Goal: Task Accomplishment & Management: Complete application form

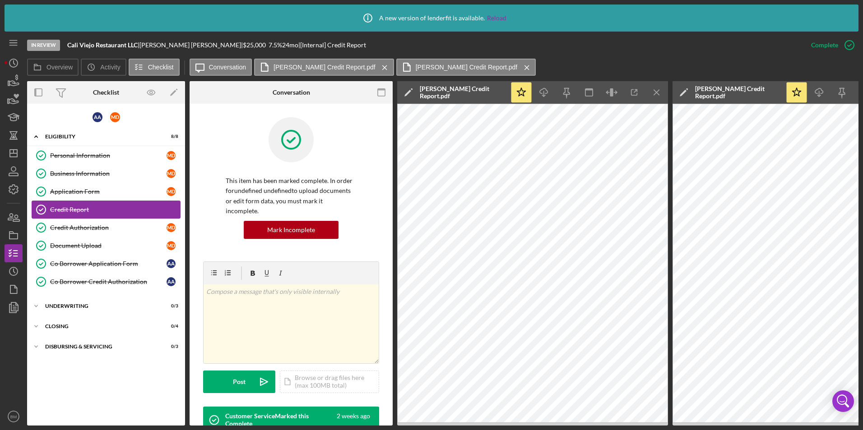
scroll to position [203, 0]
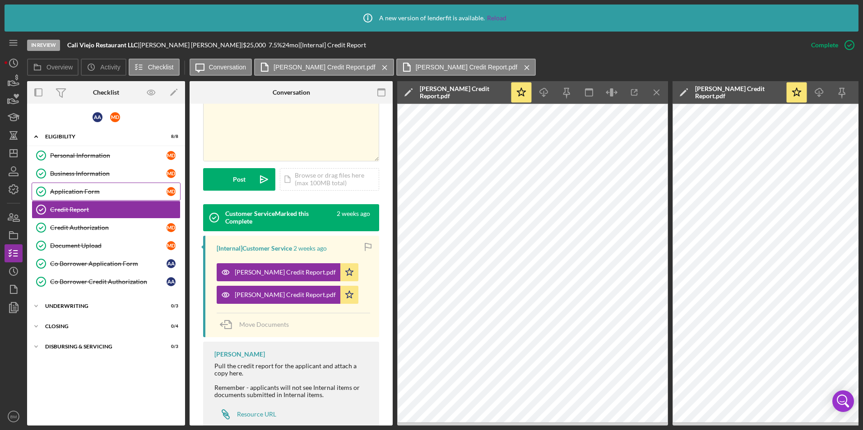
click at [76, 189] on div "Application Form" at bounding box center [108, 191] width 116 height 7
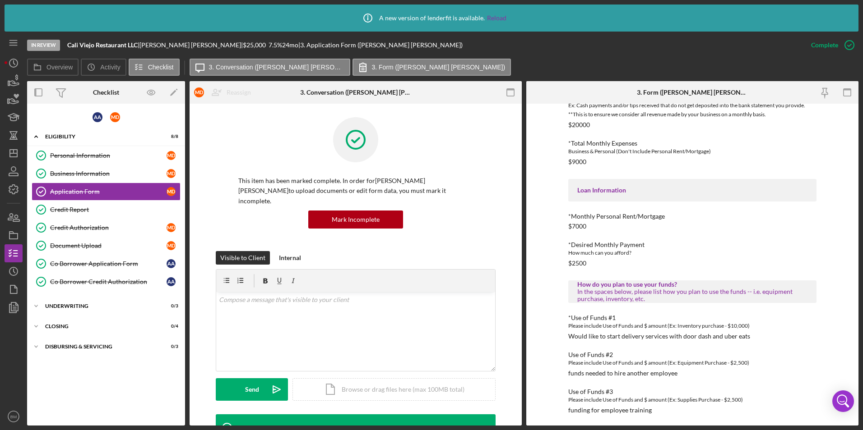
scroll to position [322, 0]
click at [587, 226] on div "*Monthly Personal Rent/Mortgage $7000" at bounding box center [692, 219] width 248 height 17
click at [582, 224] on div "$7000" at bounding box center [577, 224] width 18 height 7
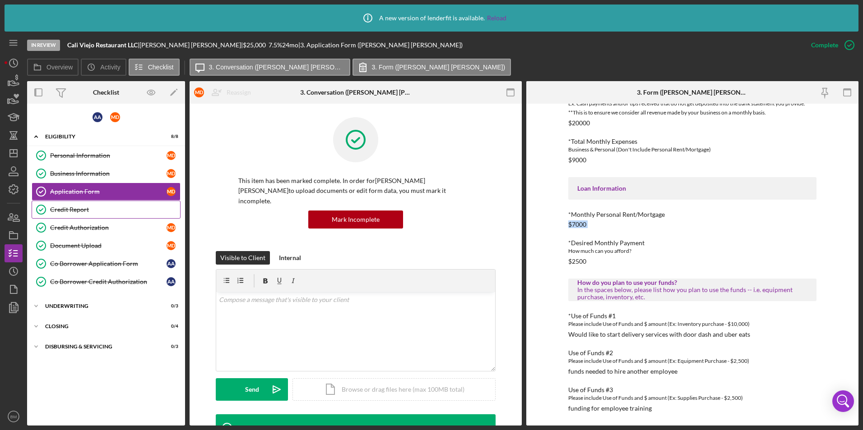
click at [83, 213] on div "Credit Report" at bounding box center [115, 209] width 130 height 7
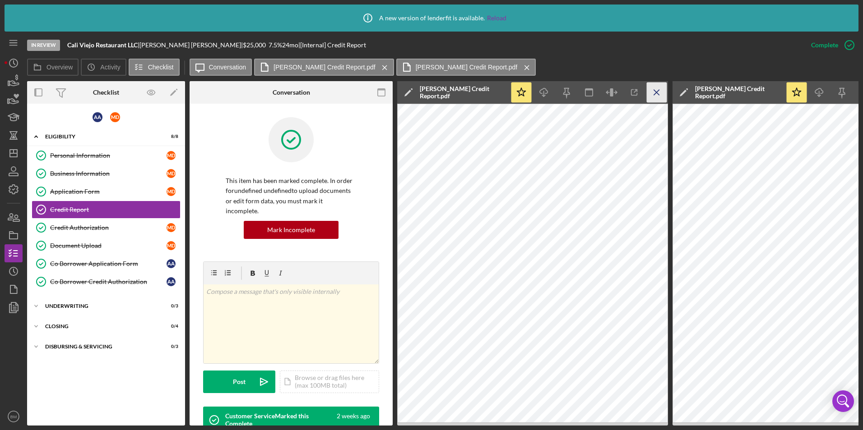
click at [661, 93] on icon "Icon/Menu Close" at bounding box center [656, 93] width 20 height 20
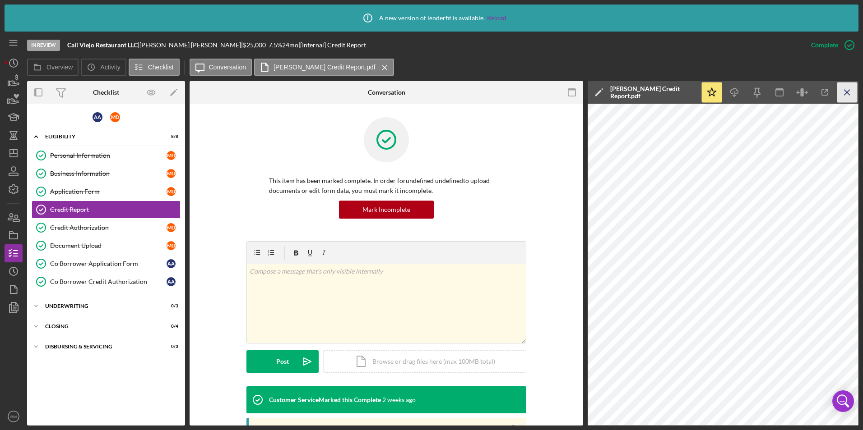
click at [850, 93] on icon "Icon/Menu Close" at bounding box center [847, 93] width 20 height 20
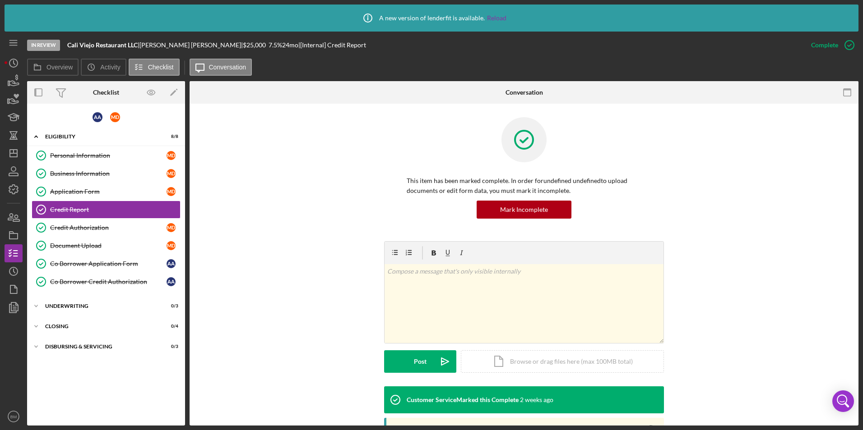
click at [217, 233] on div "This item has been marked complete. In order for undefined undefined to upload …" at bounding box center [523, 179] width 641 height 124
click at [13, 144] on icon "Icon/Dashboard" at bounding box center [13, 153] width 23 height 23
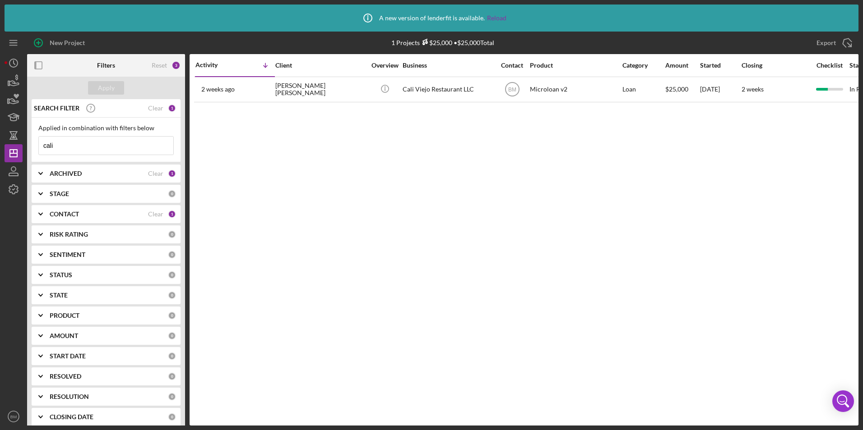
click at [93, 144] on input "cali" at bounding box center [106, 146] width 134 height 18
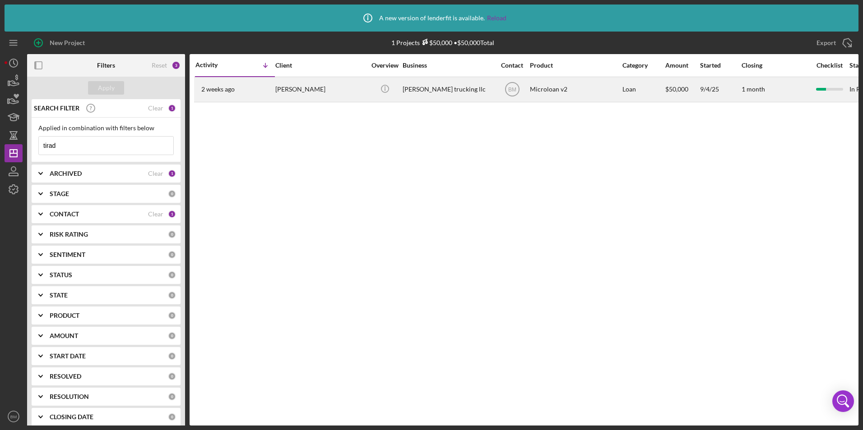
type input "tirad"
click at [420, 88] on div "tirado trucking llc" at bounding box center [447, 90] width 90 height 24
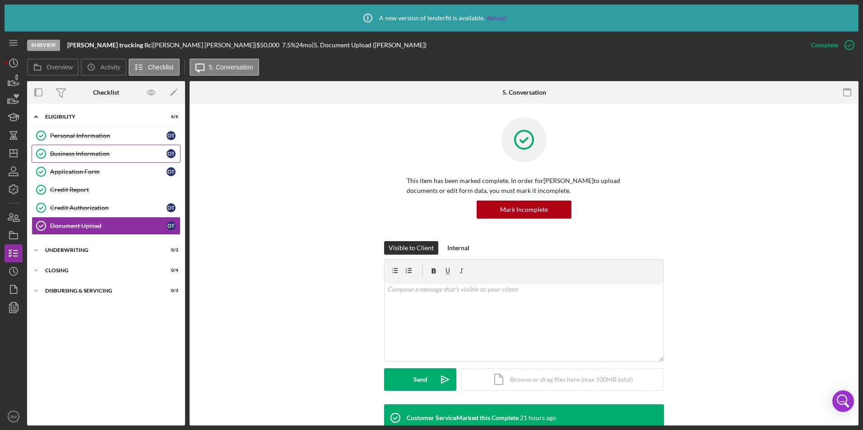
click at [95, 157] on div "Business Information" at bounding box center [108, 153] width 116 height 7
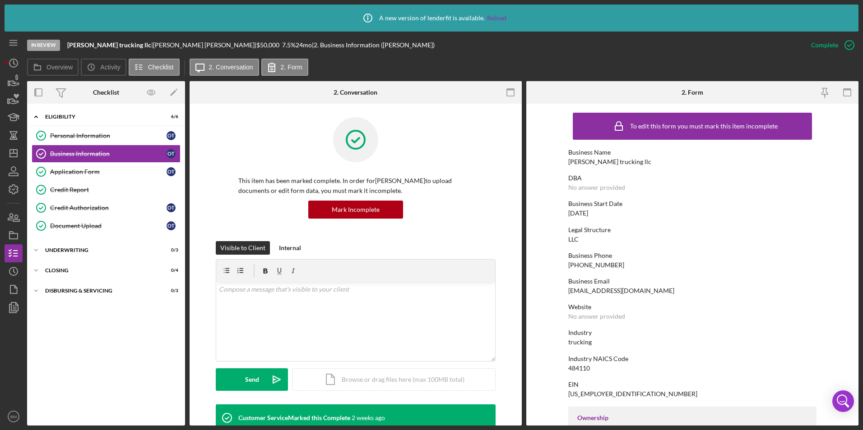
click at [860, 294] on div "Icon/Info A new version of lenderfit is available. Reload In Review tirado truc…" at bounding box center [431, 215] width 863 height 430
